Goal: Transaction & Acquisition: Book appointment/travel/reservation

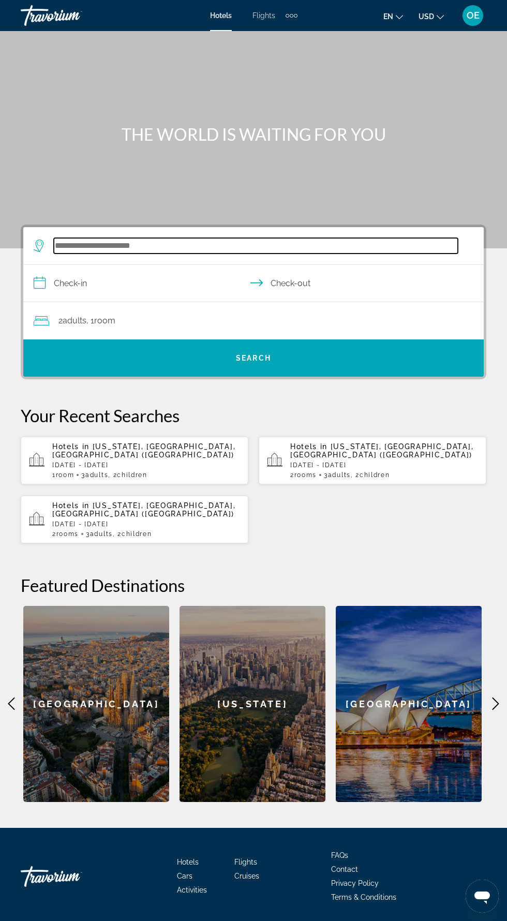
click at [168, 241] on input "Search hotel destination" at bounding box center [256, 246] width 404 height 16
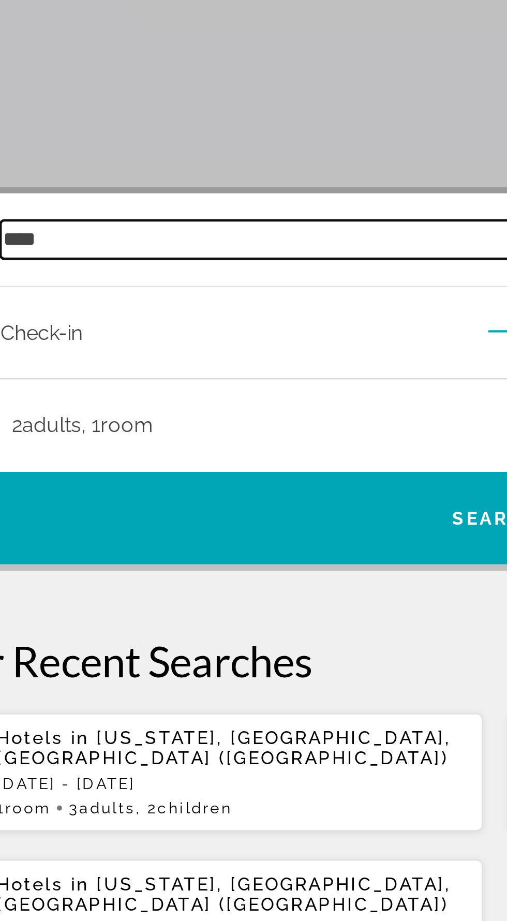
scroll to position [74, 0]
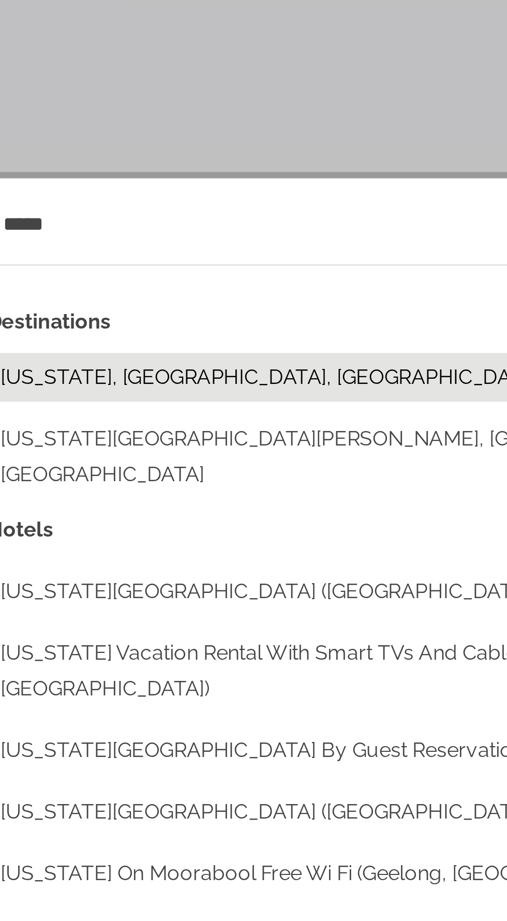
click at [162, 264] on button "[US_STATE], [GEOGRAPHIC_DATA], [GEOGRAPHIC_DATA] ([GEOGRAPHIC_DATA])" at bounding box center [261, 274] width 425 height 20
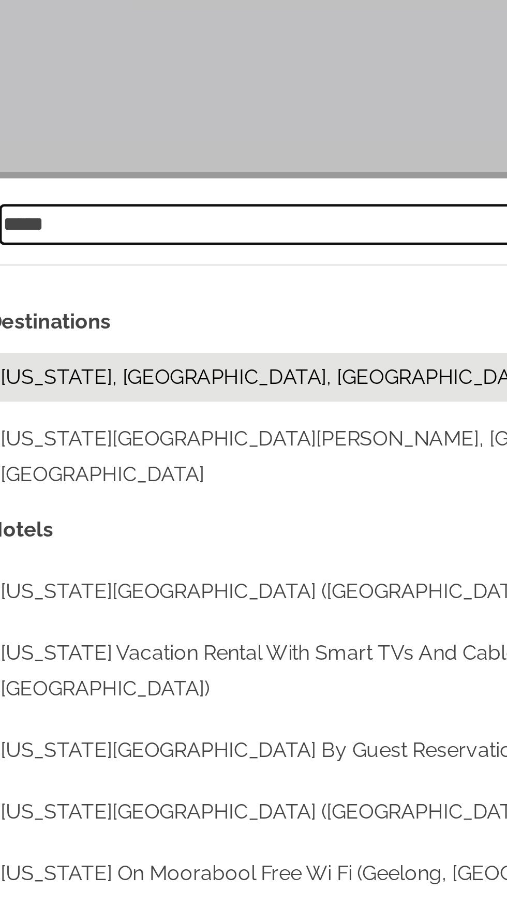
type input "**********"
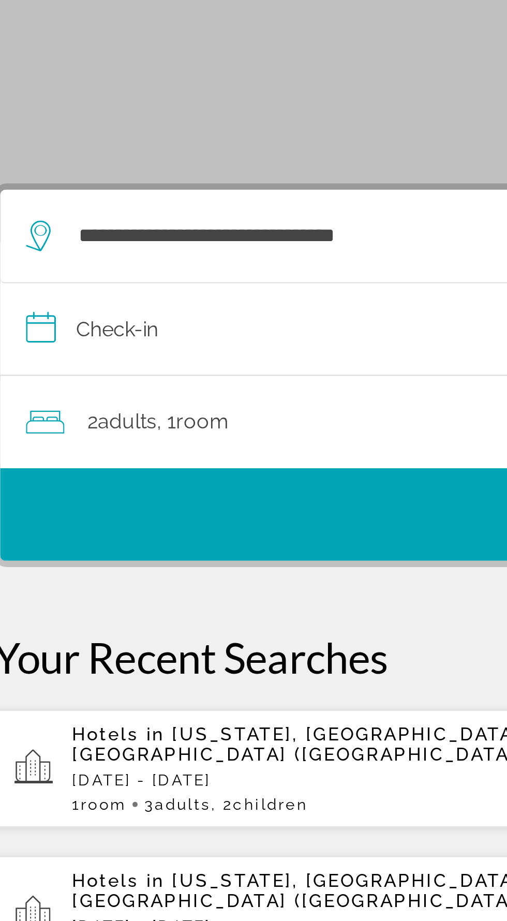
click at [171, 231] on input "**********" at bounding box center [255, 251] width 465 height 40
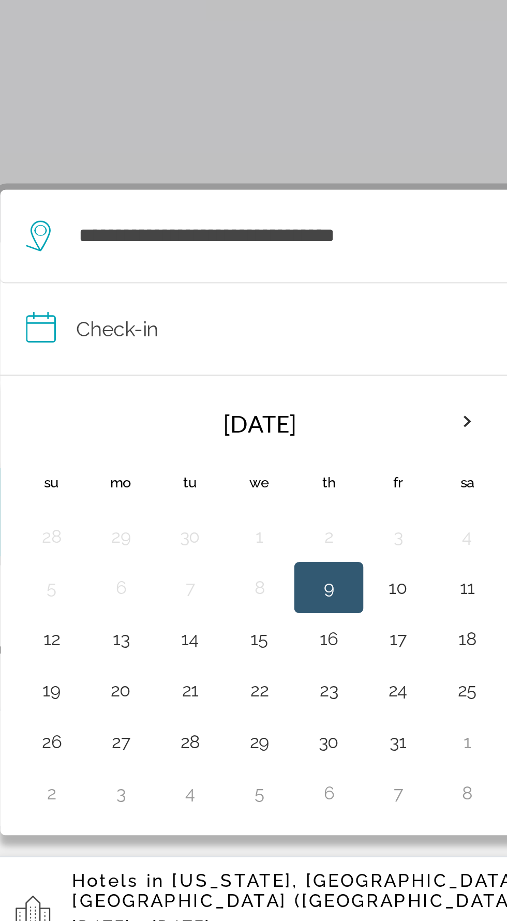
click at [205, 276] on th "Next month" at bounding box center [212, 287] width 28 height 23
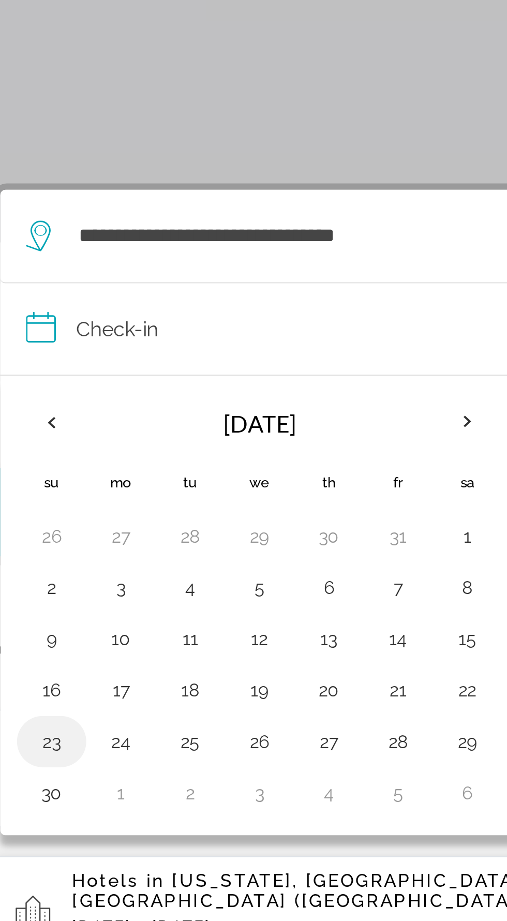
click at [43, 409] on button "23" at bounding box center [44, 416] width 17 height 14
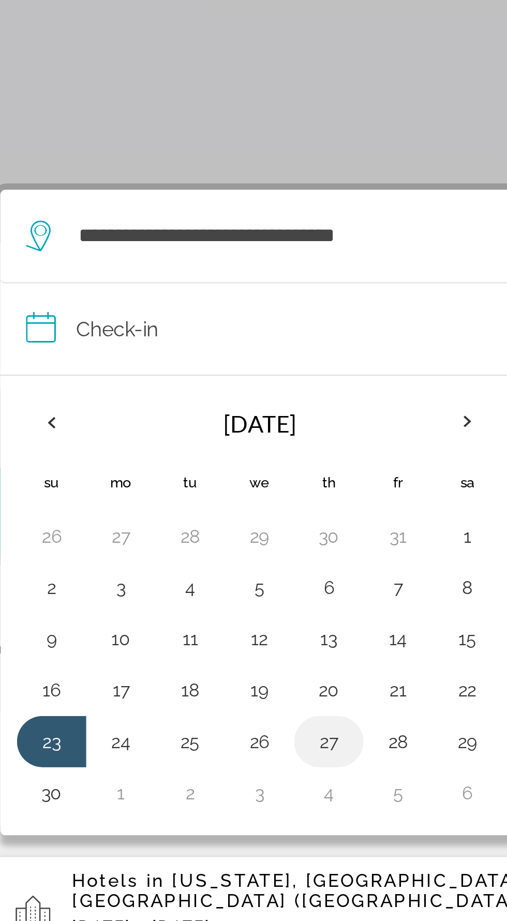
click at [158, 409] on button "27" at bounding box center [156, 416] width 17 height 14
type input "**********"
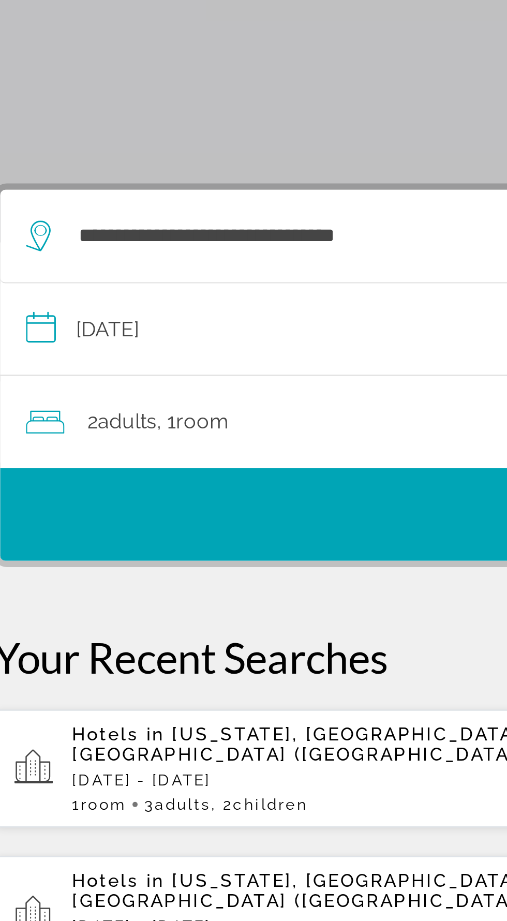
click at [196, 409] on div "Hotels in [US_STATE], [GEOGRAPHIC_DATA], [GEOGRAPHIC_DATA] ([GEOGRAPHIC_DATA]) …" at bounding box center [146, 427] width 188 height 36
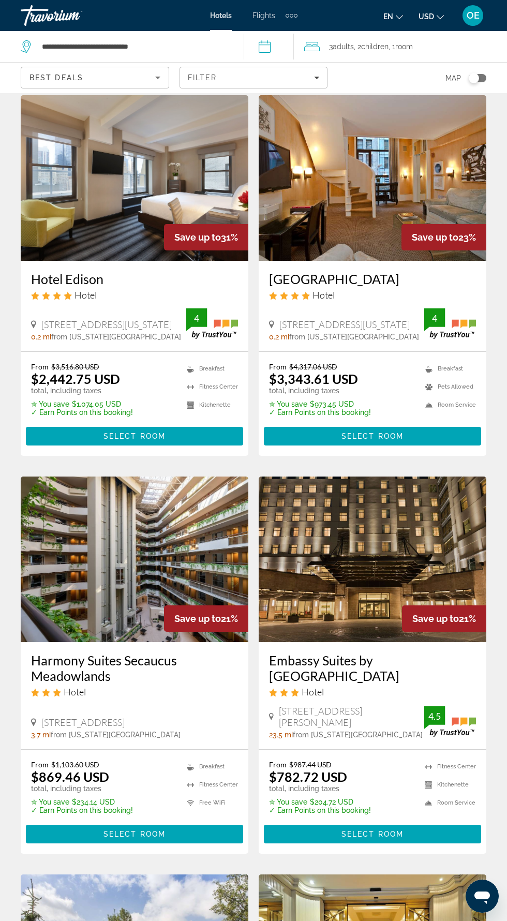
scroll to position [35, 0]
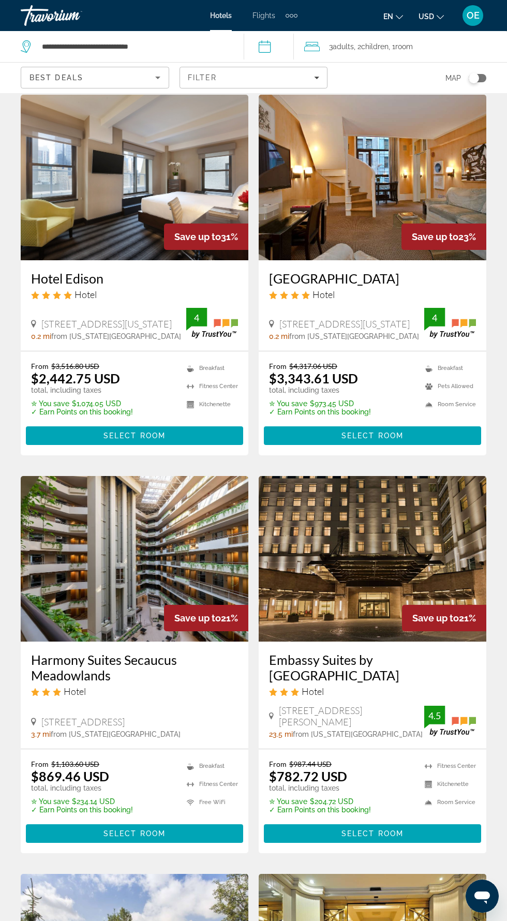
click at [444, 548] on img "Main content" at bounding box center [373, 559] width 228 height 166
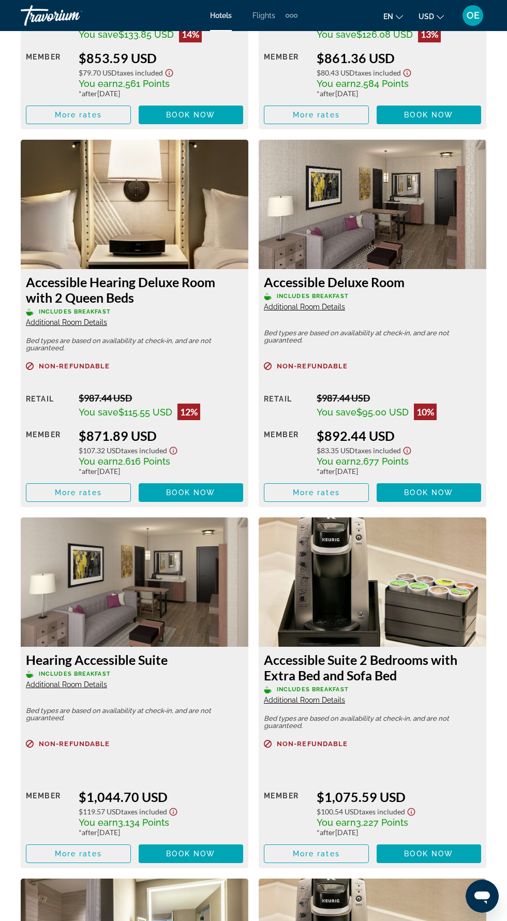
scroll to position [3183, 0]
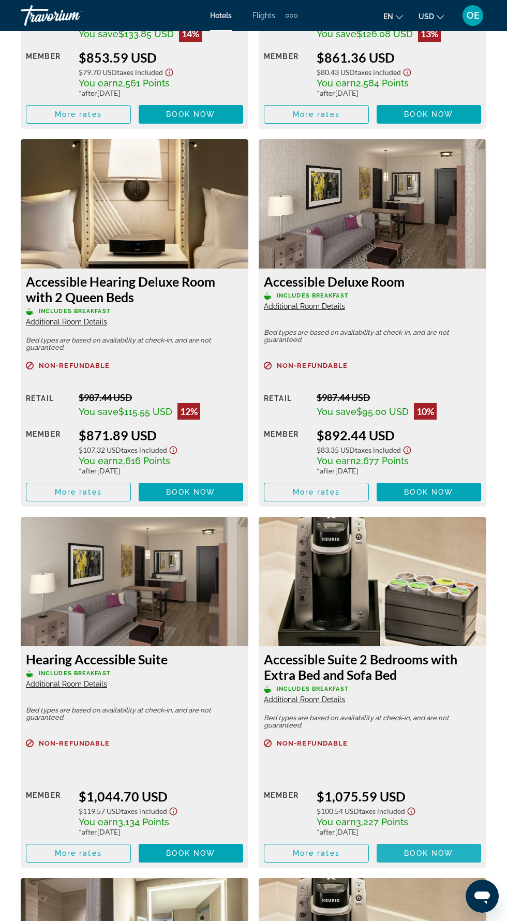
click at [457, 850] on span "Main content" at bounding box center [429, 853] width 105 height 25
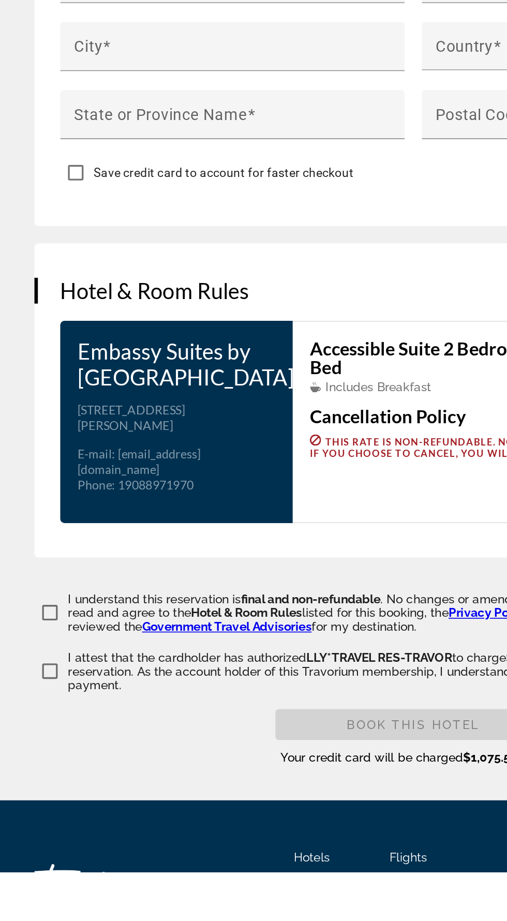
scroll to position [1121, 0]
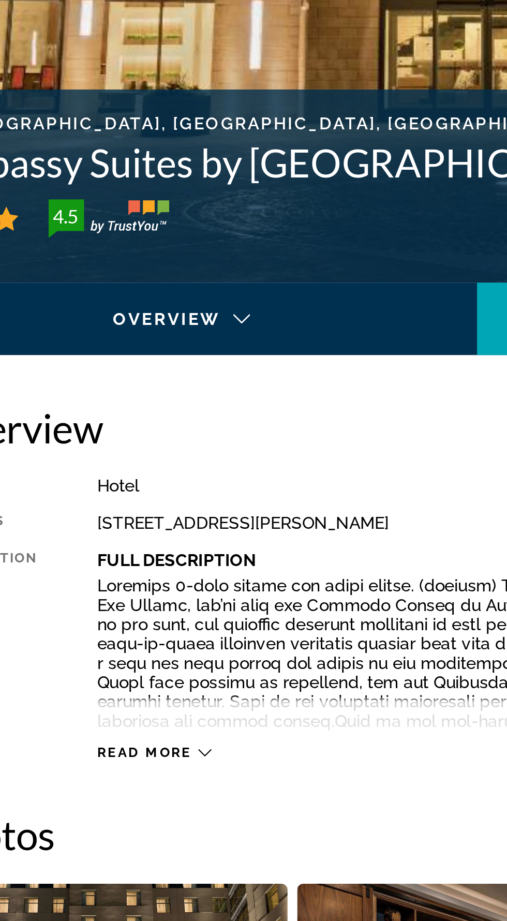
click at [136, 724] on icon "Main content" at bounding box center [137, 725] width 6 height 6
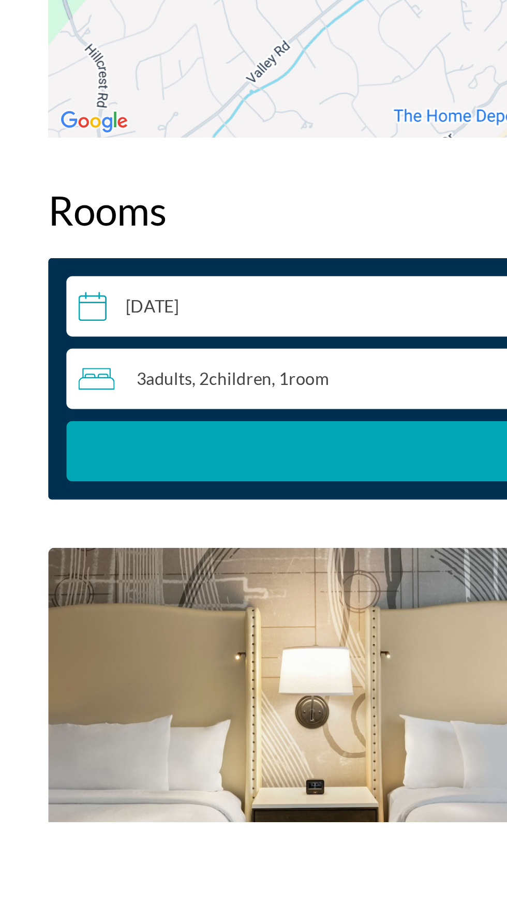
scroll to position [1088, 0]
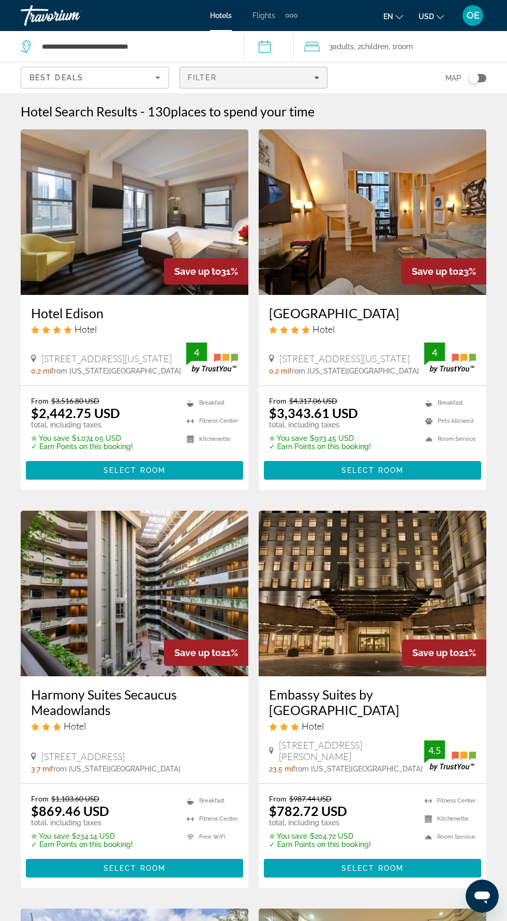
click at [317, 77] on icon "Filters" at bounding box center [317, 78] width 5 height 3
